Goal: Task Accomplishment & Management: Manage account settings

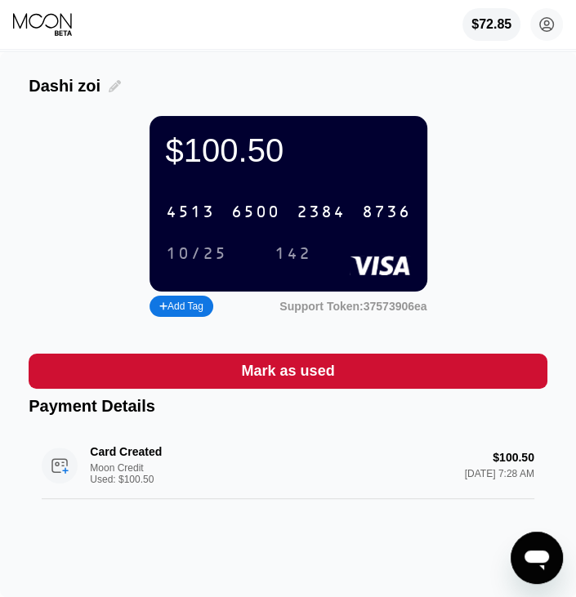
click at [109, 90] on icon at bounding box center [115, 86] width 12 height 12
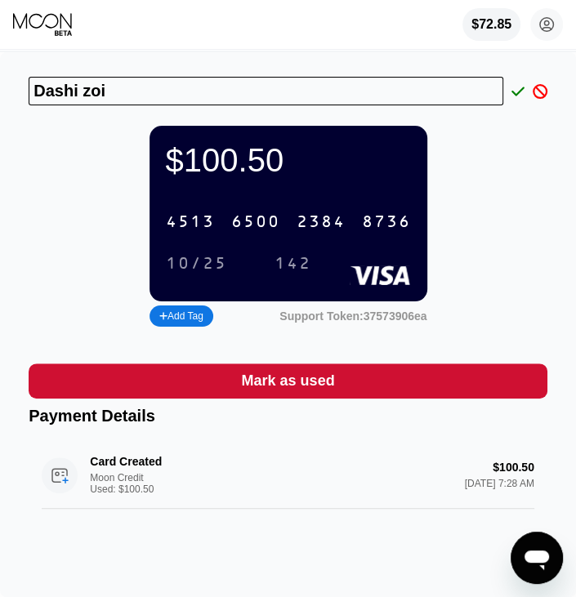
drag, startPoint x: 149, startPoint y: 101, endPoint x: -3, endPoint y: 140, distance: 156.8
click at [0, 140] on html "$72.85 [DOMAIN_NAME][EMAIL_ADDRESS][DOMAIN_NAME]  Home Settings Support Career…" at bounding box center [288, 298] width 576 height 597
type input "Nwe Kyi"
click at [513, 90] on icon at bounding box center [517, 91] width 13 height 15
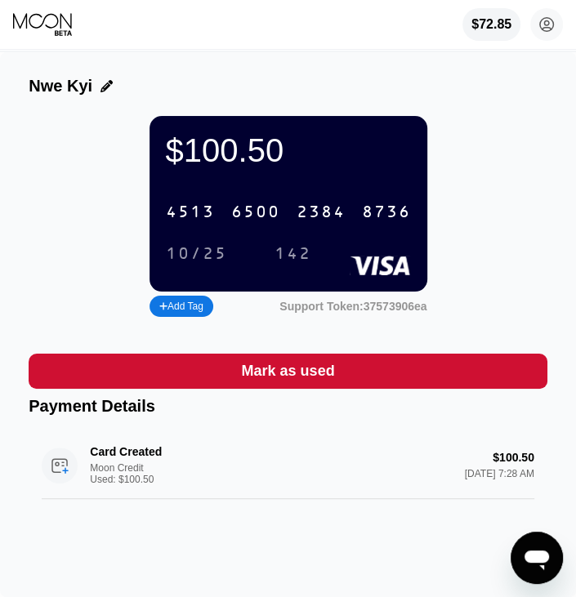
click at [374, 222] on div "8736" at bounding box center [386, 212] width 49 height 19
click at [210, 263] on div "10/25" at bounding box center [196, 254] width 61 height 19
click at [307, 264] on div "142" at bounding box center [292, 254] width 37 height 19
click at [41, 13] on icon at bounding box center [43, 24] width 61 height 24
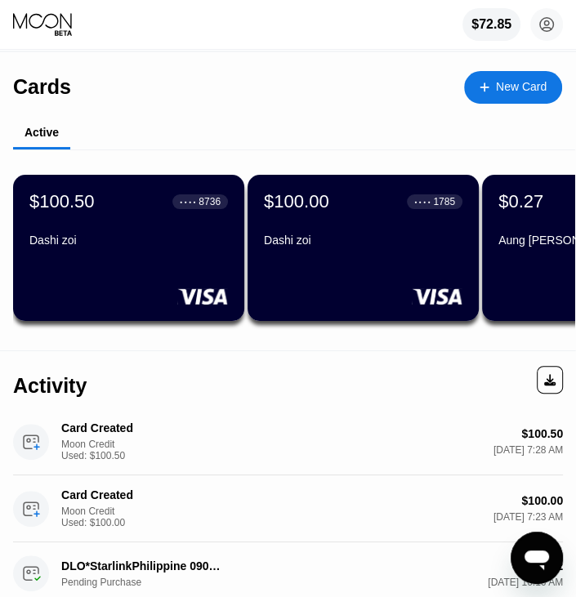
click at [98, 270] on div "$100.50 ● ● ● ● 8736 Dashi zoi" at bounding box center [128, 248] width 231 height 146
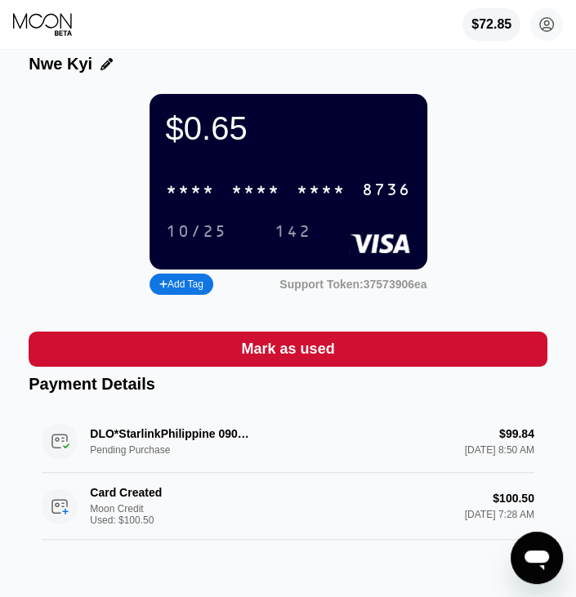
scroll to position [5, 0]
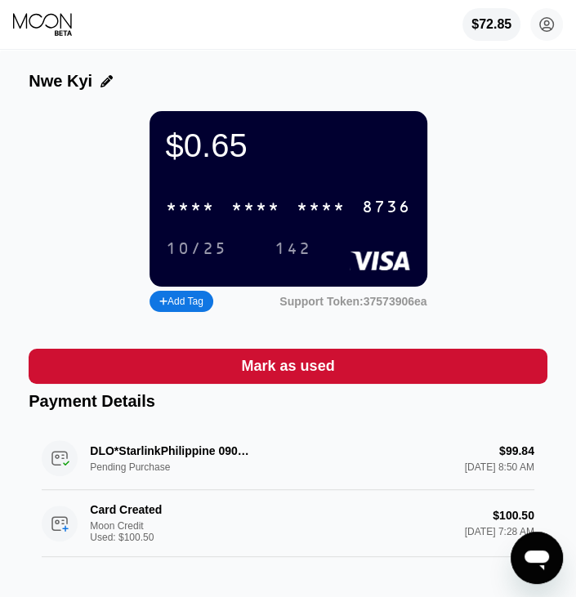
click at [56, 25] on icon at bounding box center [43, 24] width 61 height 24
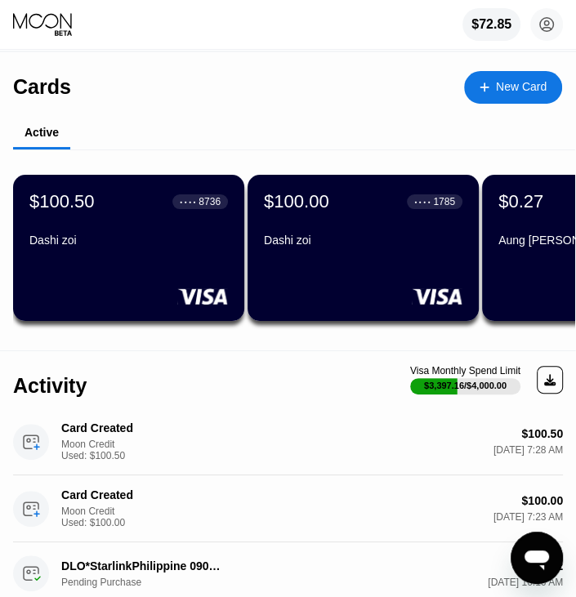
click at [359, 238] on div "Dashi zoi" at bounding box center [363, 239] width 198 height 13
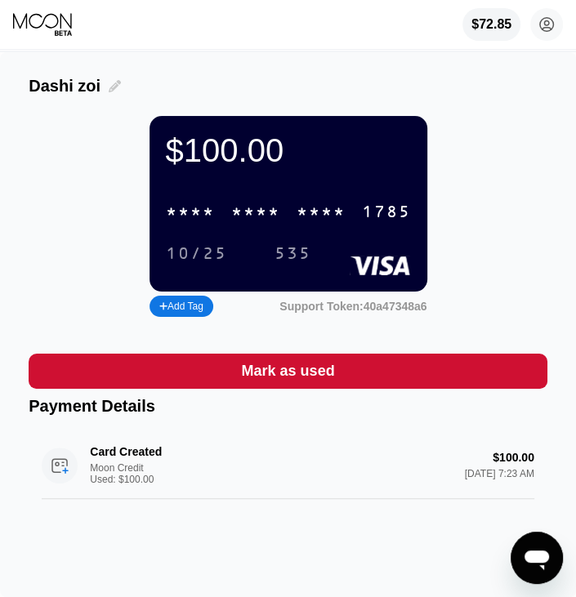
click at [109, 88] on icon at bounding box center [115, 86] width 12 height 12
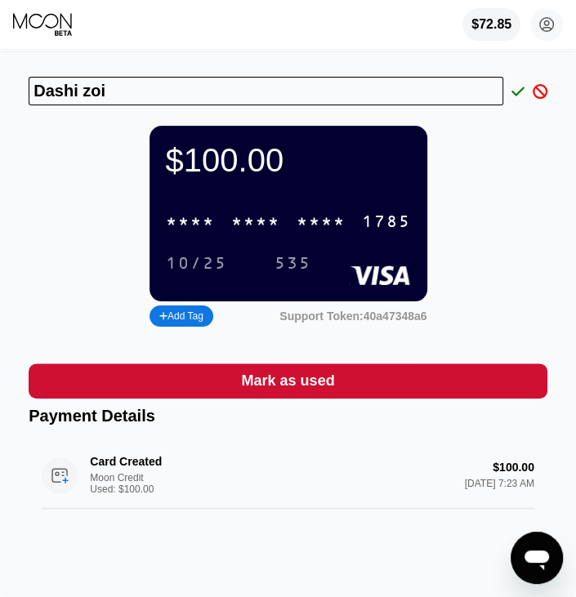
drag, startPoint x: 117, startPoint y: 87, endPoint x: -3, endPoint y: 106, distance: 121.5
click at [0, 106] on html "$72.85 [DOMAIN_NAME][EMAIL_ADDRESS][DOMAIN_NAME]  Home Settings Support Career…" at bounding box center [288, 298] width 576 height 597
type input "Naw Naw"
click at [518, 94] on icon at bounding box center [517, 91] width 13 height 15
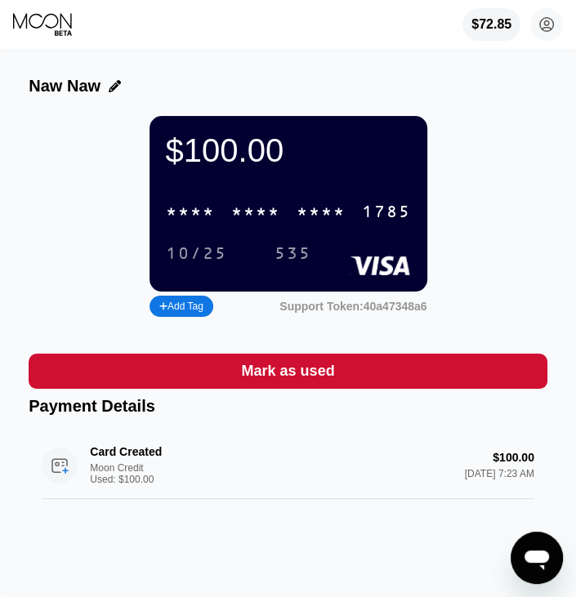
click at [369, 222] on div "1785" at bounding box center [386, 212] width 49 height 19
click at [59, 21] on icon at bounding box center [43, 24] width 61 height 24
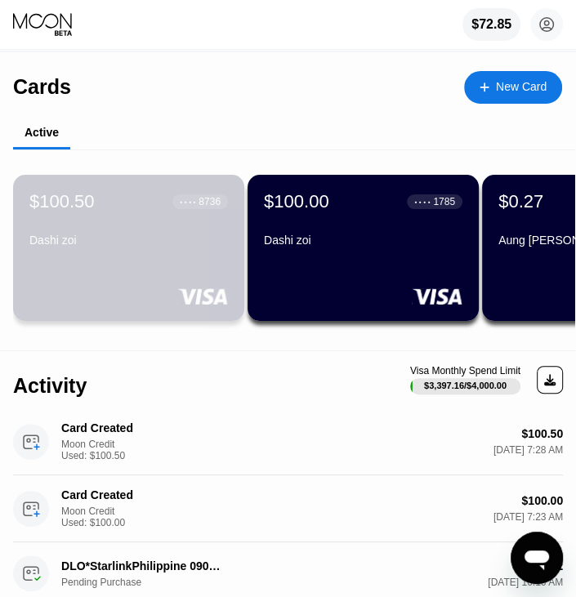
click at [150, 261] on div "$100.50 ● ● ● ● 8736 Dashi zoi" at bounding box center [128, 248] width 231 height 146
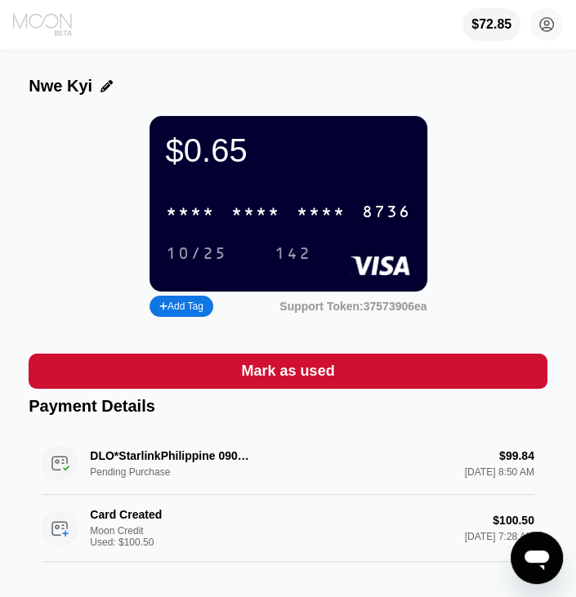
click at [47, 36] on icon at bounding box center [43, 24] width 61 height 24
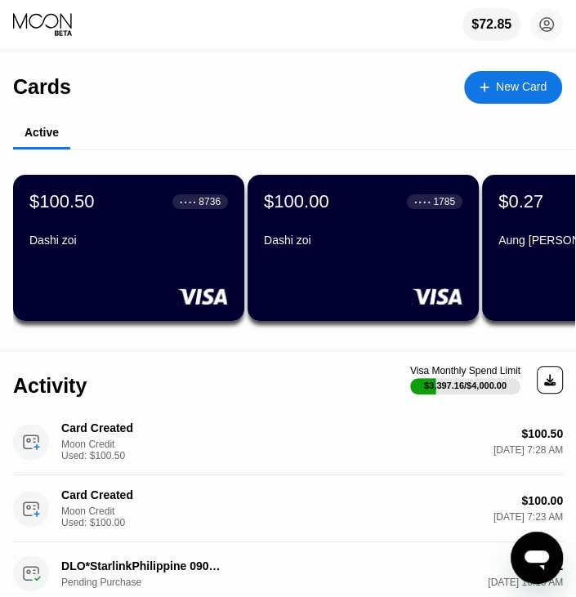
click at [331, 265] on div "$100.00 ● ● ● ● 1785 [PERSON_NAME]" at bounding box center [362, 248] width 231 height 146
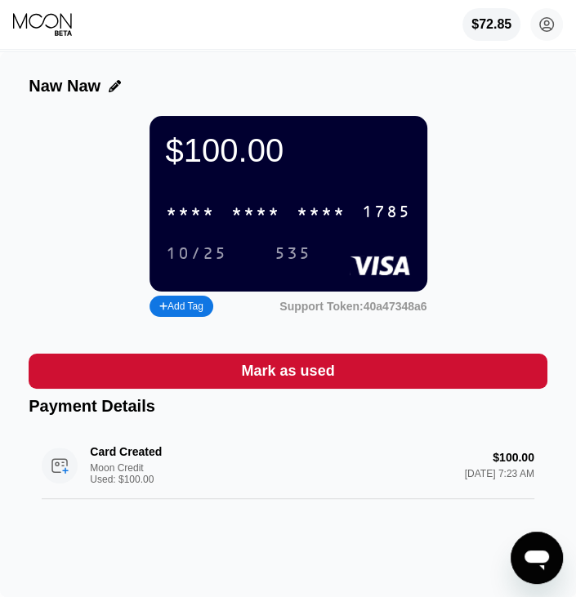
click at [39, 12] on div "$72.85 [DOMAIN_NAME][EMAIL_ADDRESS][DOMAIN_NAME]  Home Settings Support Career…" at bounding box center [288, 24] width 576 height 49
click at [49, 20] on icon at bounding box center [43, 24] width 61 height 24
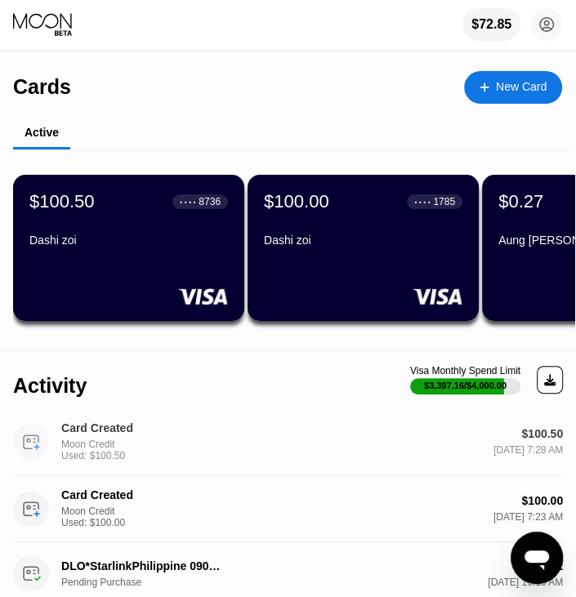
click at [520, 445] on div "$100.50 [DATE] 7:28 AM" at bounding box center [415, 441] width 295 height 29
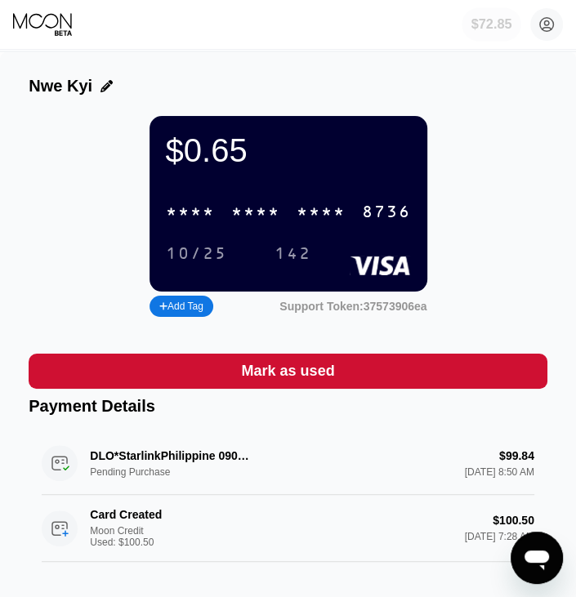
click at [499, 40] on div "$72.85" at bounding box center [490, 24] width 59 height 33
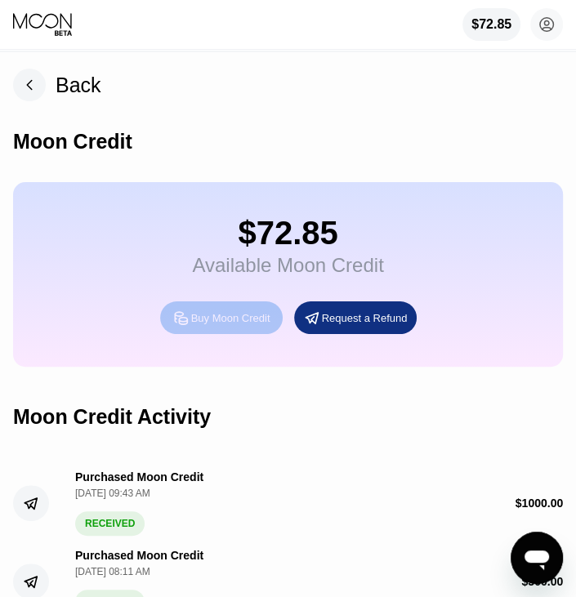
click at [251, 325] on div "Buy Moon Credit" at bounding box center [230, 318] width 79 height 14
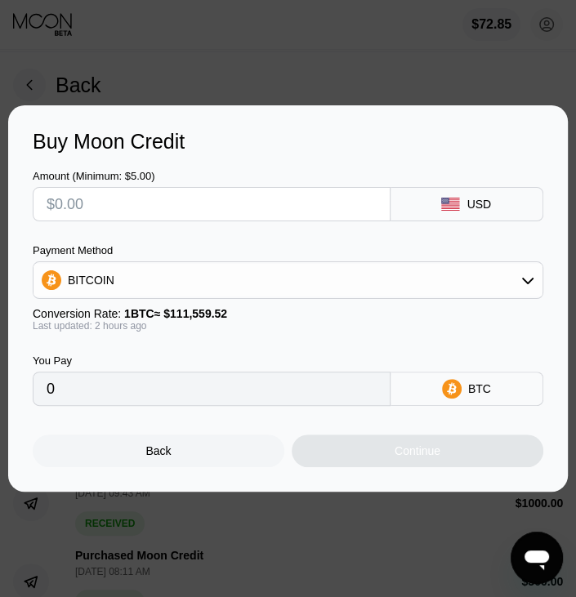
click at [56, 207] on input "text" at bounding box center [212, 204] width 330 height 33
type input "$6"
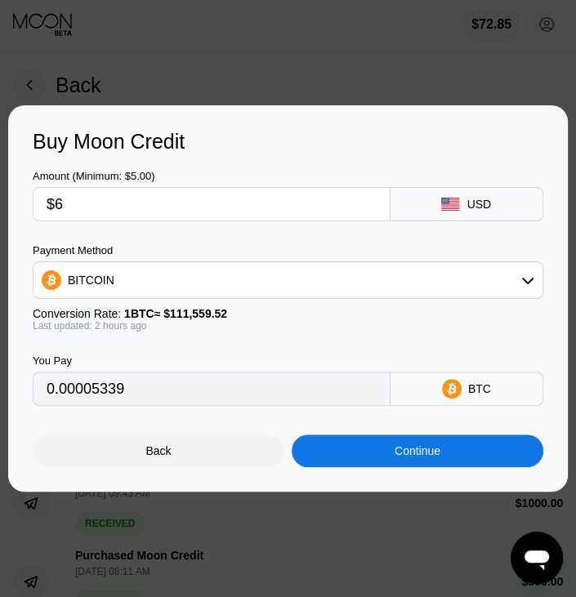
type input "0.00005339"
type input "$65"
type input "0.00057830"
type input "$650"
type input "0.00578291"
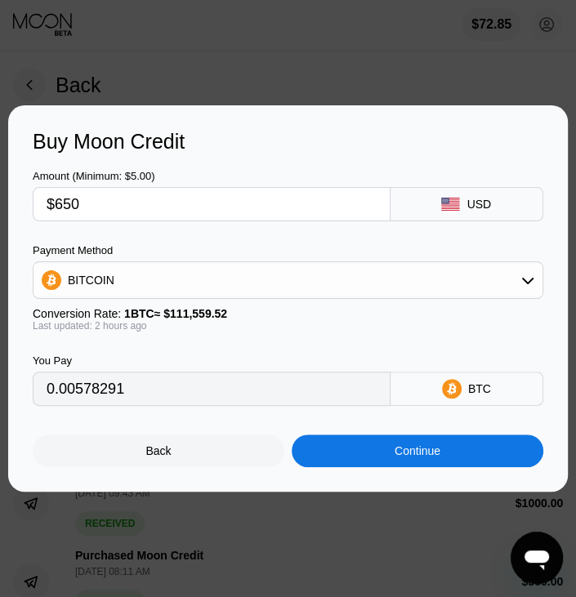
type input "$650"
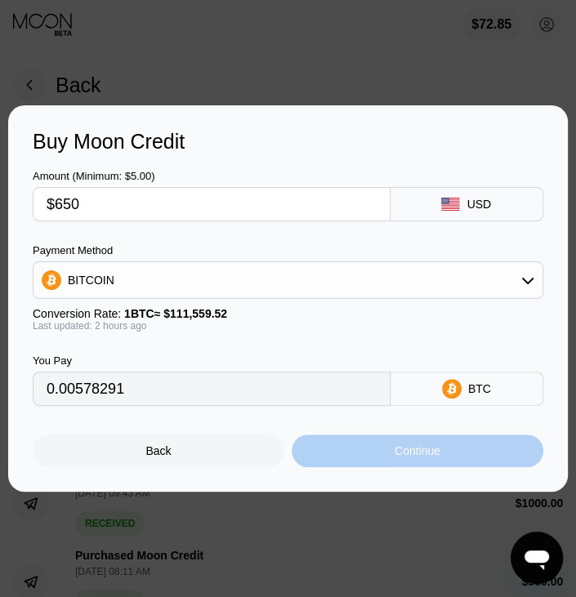
click at [411, 456] on div "Continue" at bounding box center [417, 450] width 46 height 13
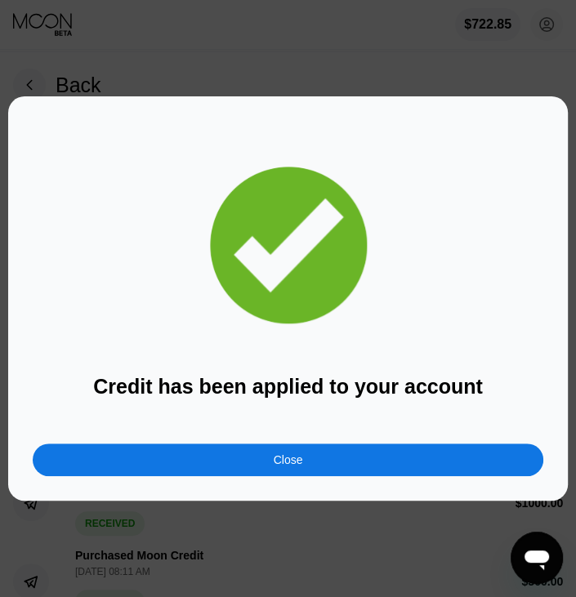
click at [428, 456] on div "Close" at bounding box center [288, 459] width 510 height 33
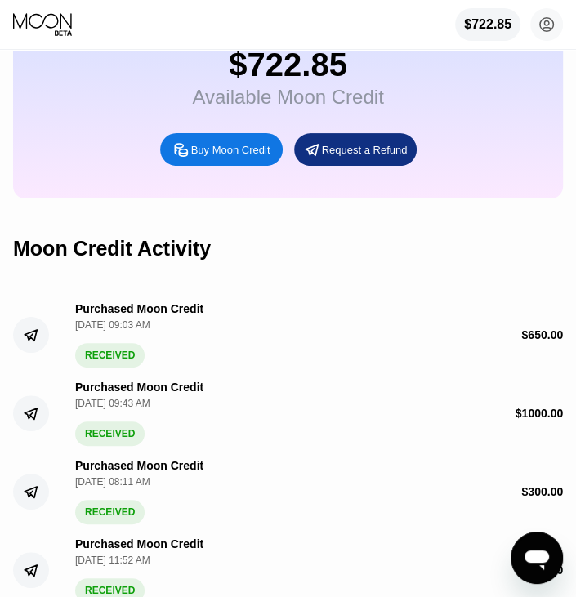
scroll to position [61, 0]
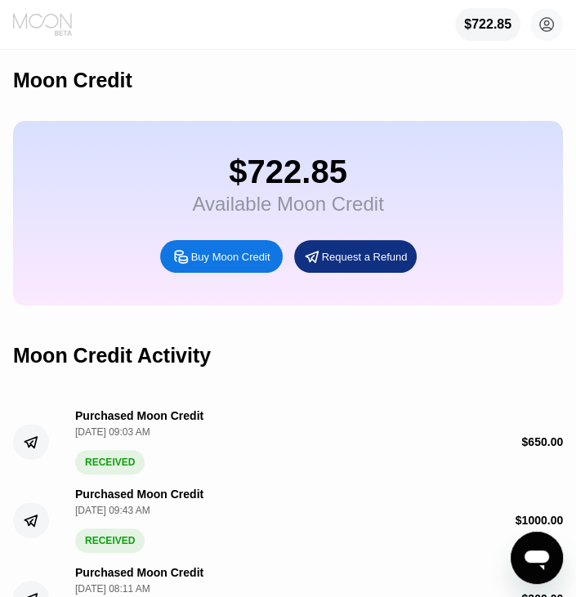
click at [72, 14] on icon at bounding box center [43, 24] width 61 height 24
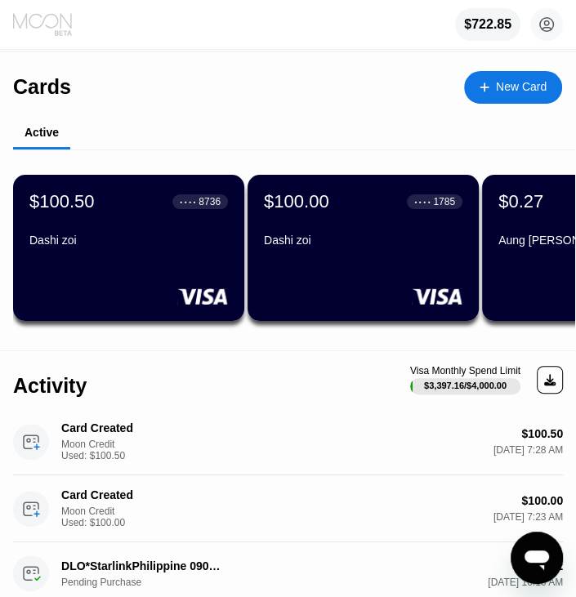
click at [58, 26] on icon at bounding box center [43, 24] width 61 height 24
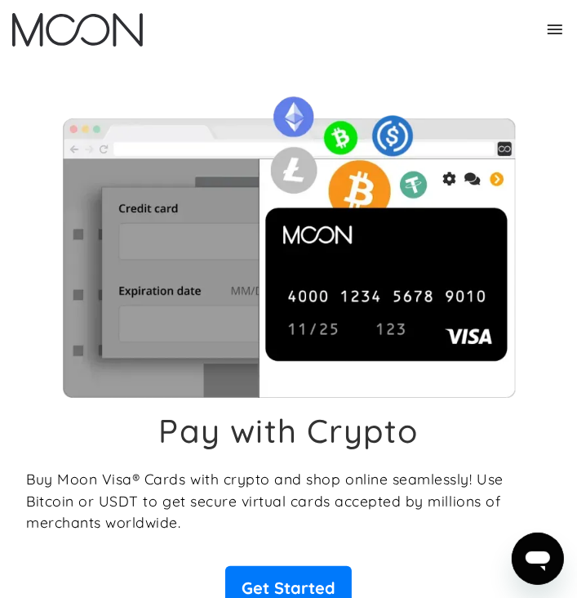
click at [303, 573] on link "Get Started" at bounding box center [288, 588] width 127 height 44
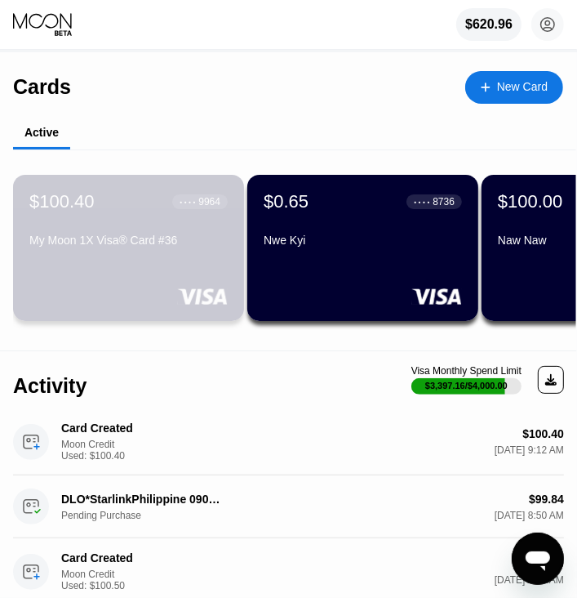
click at [199, 242] on div "My Moon 1X Visa® Card #36" at bounding box center [128, 239] width 198 height 13
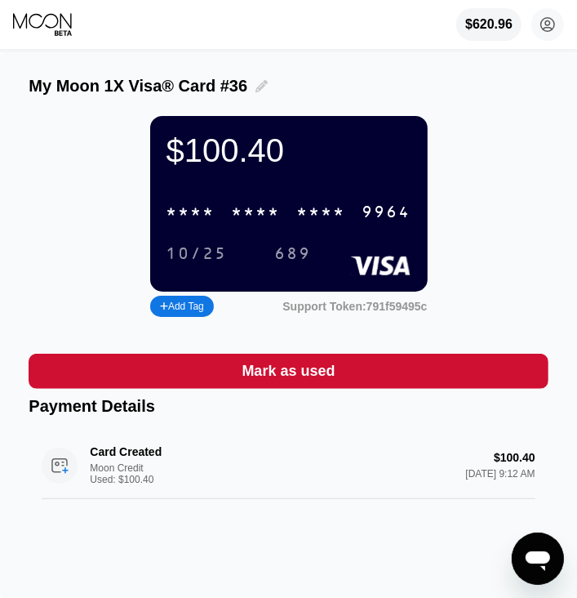
click at [256, 91] on icon at bounding box center [262, 86] width 12 height 12
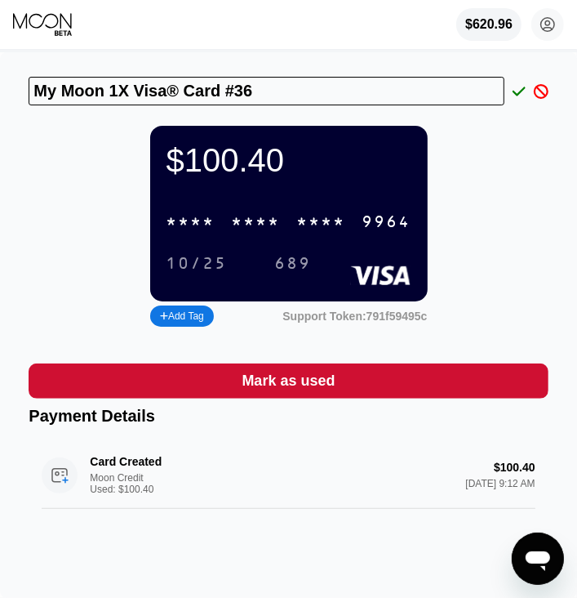
drag, startPoint x: 262, startPoint y: 90, endPoint x: 0, endPoint y: 119, distance: 263.7
click at [0, 119] on html "$620.96 crushiron.mk@hotmail.com  Home Settings Support Careers About Us Log o…" at bounding box center [288, 299] width 577 height 598
type input "Dashi zoi"
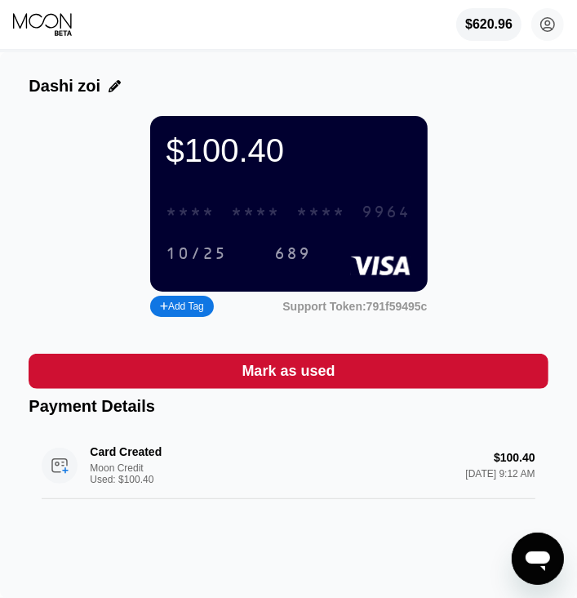
click at [391, 221] on div "9964" at bounding box center [386, 212] width 49 height 19
click at [382, 222] on div "9964" at bounding box center [386, 212] width 49 height 19
click at [299, 257] on div "689" at bounding box center [293, 254] width 37 height 19
click at [185, 264] on div "10/25" at bounding box center [197, 254] width 61 height 19
click at [51, 32] on icon at bounding box center [43, 24] width 61 height 24
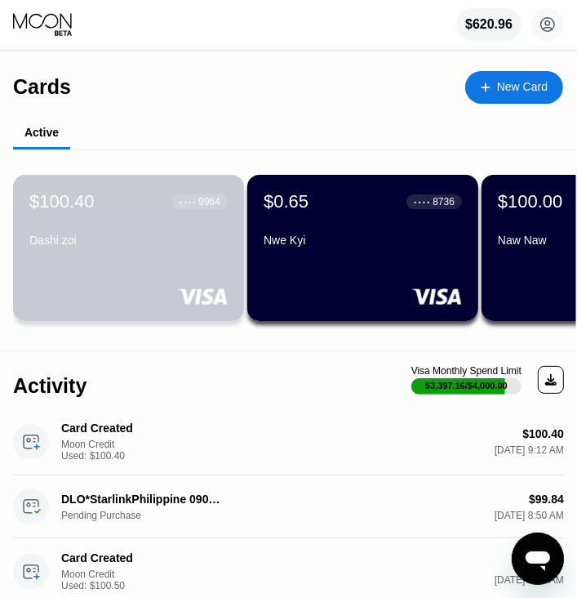
click at [206, 247] on div "Dashi zoi" at bounding box center [128, 239] width 198 height 13
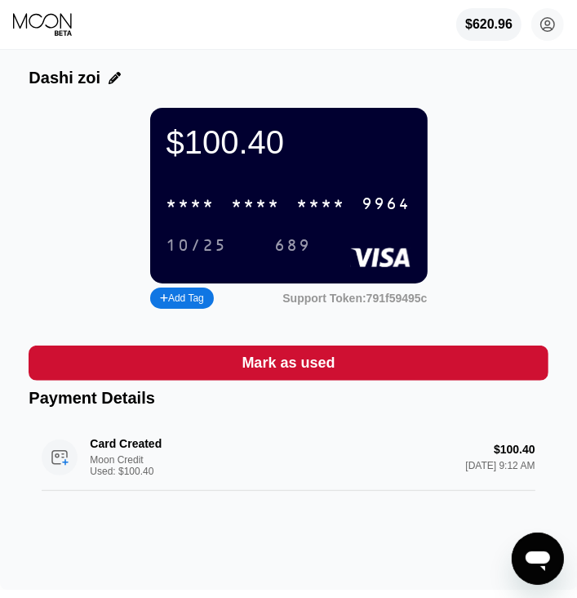
scroll to position [6, 0]
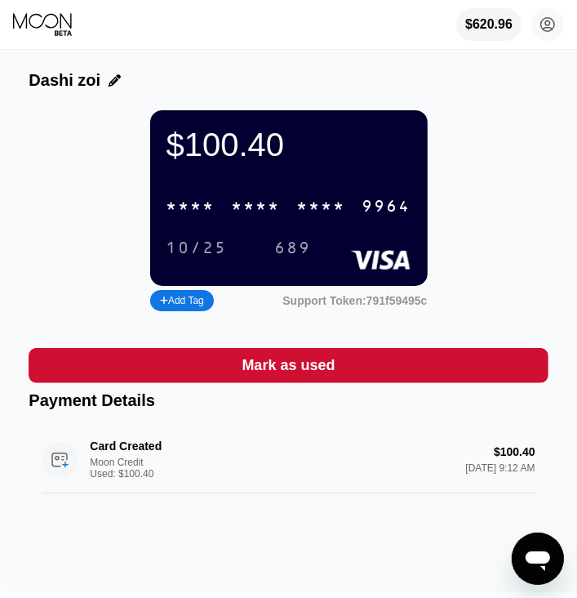
click at [561, 123] on div "Dashi zoi $100.40 * * * * * * * * * * * * 9964 10/25 689 Add Tag Support Token:…" at bounding box center [288, 319] width 577 height 545
